Goal: Transaction & Acquisition: Obtain resource

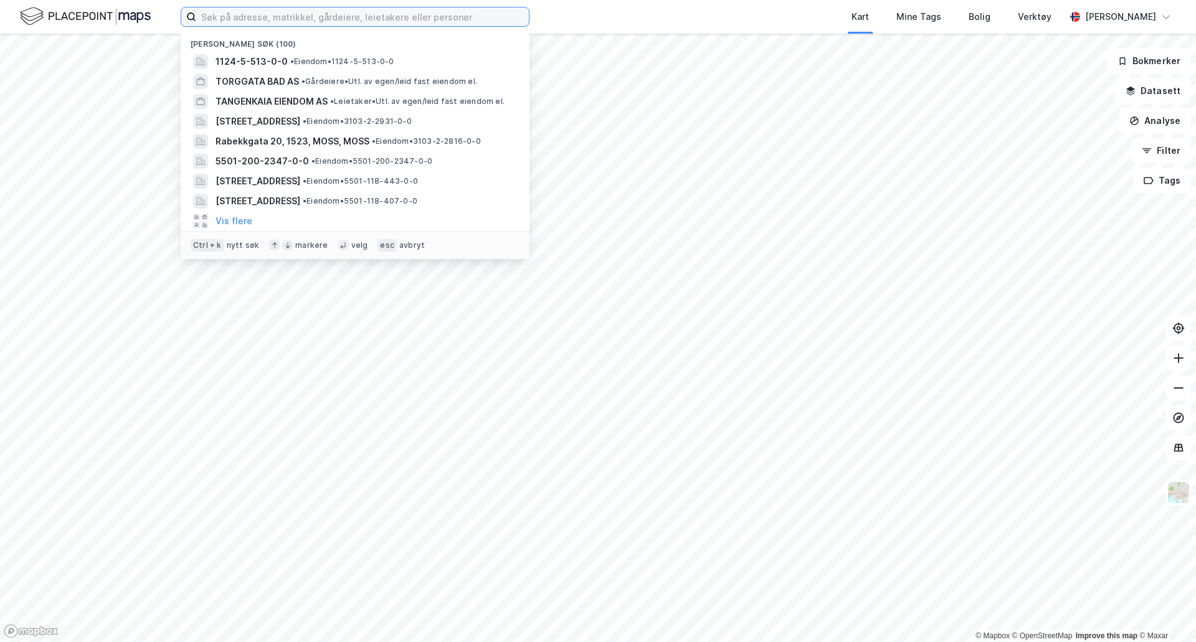
click at [418, 23] on input at bounding box center [362, 16] width 333 height 19
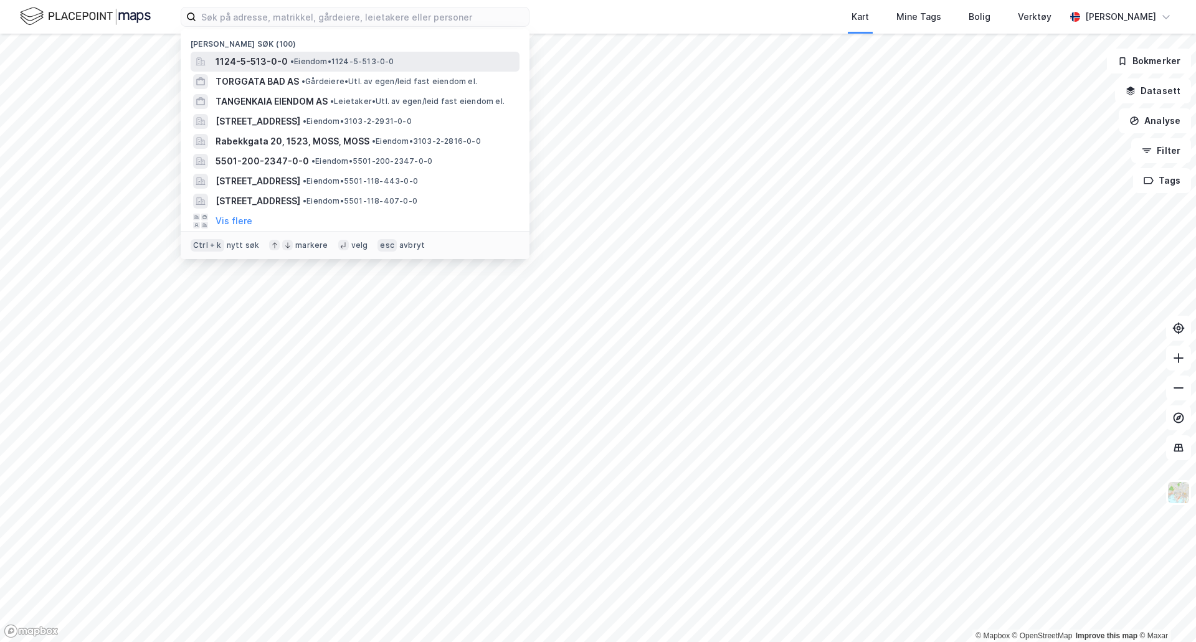
click at [404, 60] on div "1124-5-513-0-0 • Eiendom • 1124-5-513-0-0" at bounding box center [367, 61] width 302 height 15
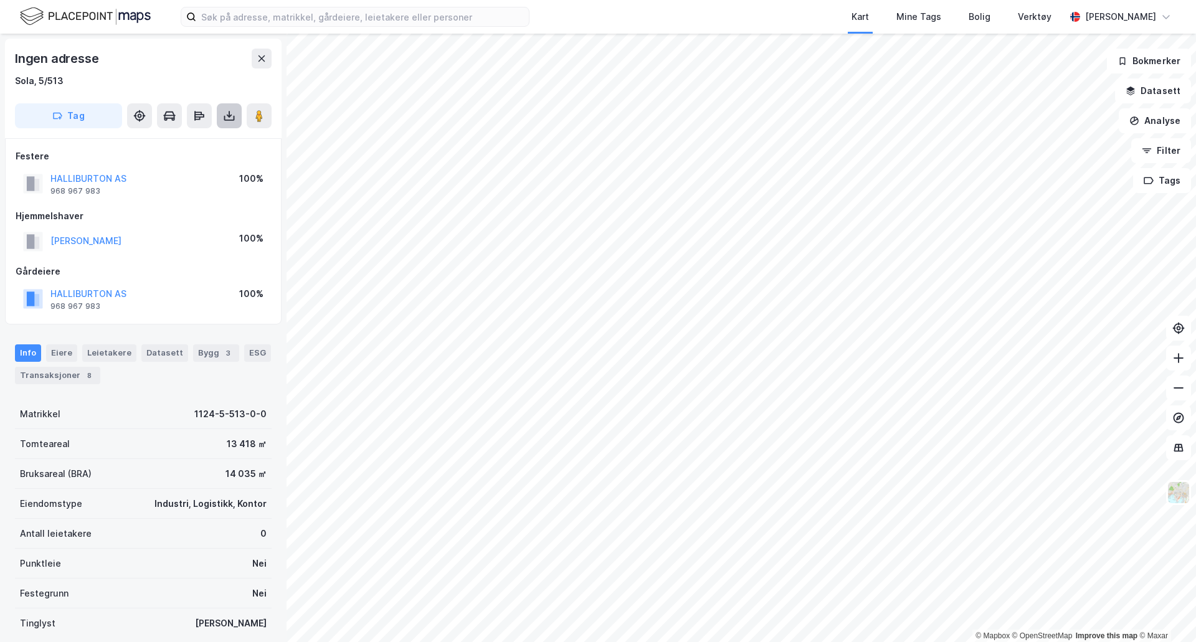
click at [231, 123] on button at bounding box center [229, 115] width 25 height 25
click at [217, 138] on div "Last ned grunnbok" at bounding box center [175, 141] width 133 height 20
